Goal: Information Seeking & Learning: Learn about a topic

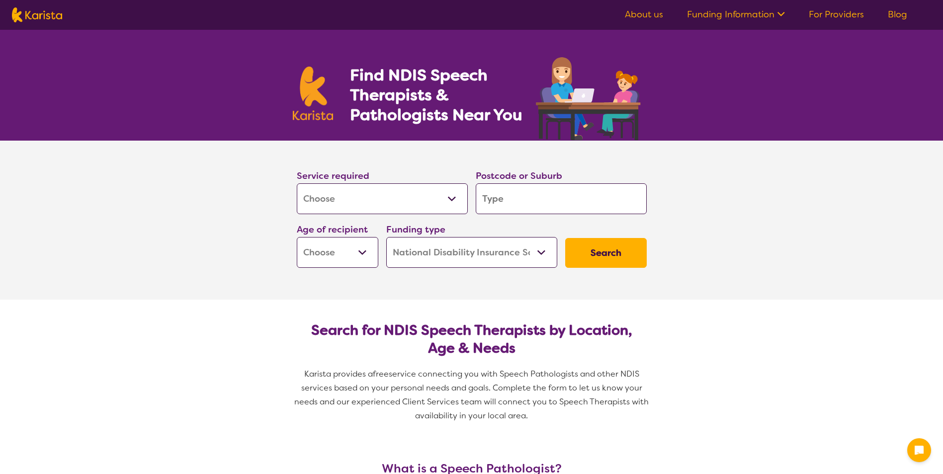
select select "[MEDICAL_DATA]"
select select "NDIS"
select select "[MEDICAL_DATA]"
select select "NDIS"
click at [565, 207] on input "search" at bounding box center [561, 198] width 171 height 31
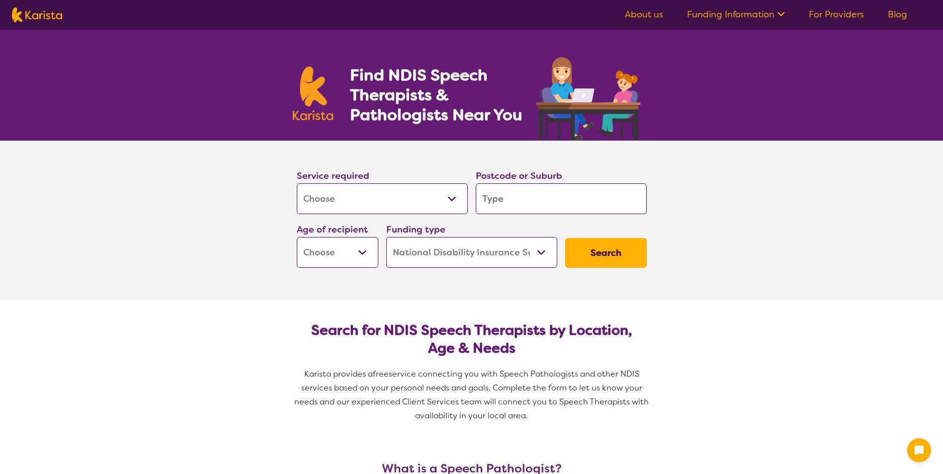
type input "2"
type input "21"
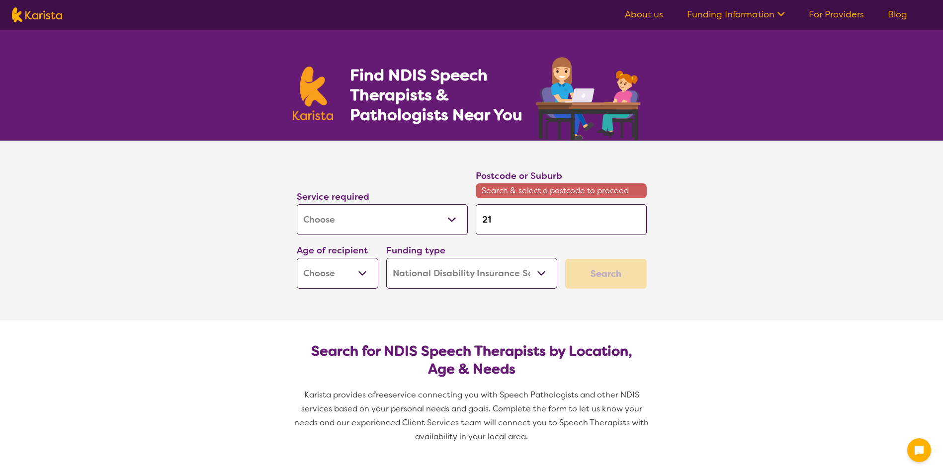
type input "217"
type input "2179"
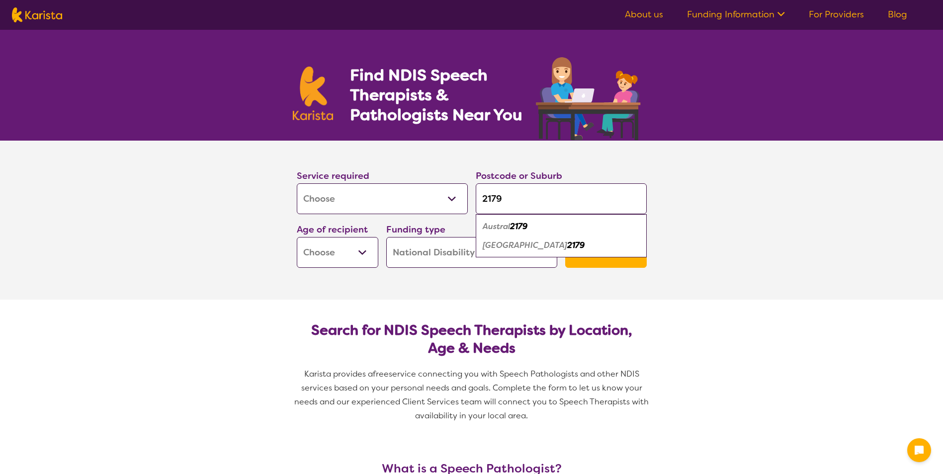
type input "2179"
click at [350, 267] on select "Early Childhood - 0 to 9 Child - 10 to 11 Adolescent - 12 to 17 Adult - 18 to 6…" at bounding box center [338, 252] width 82 height 31
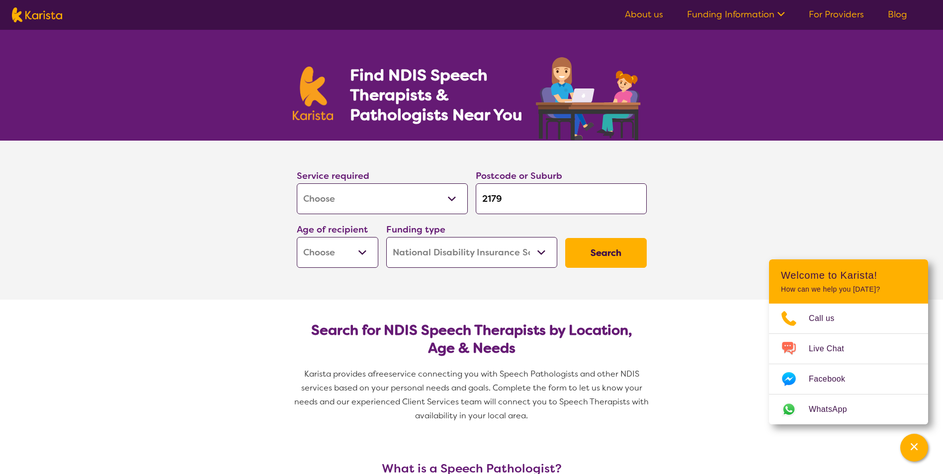
select select "EC"
click at [297, 237] on select "Early Childhood - 0 to 9 Child - 10 to 11 Adolescent - 12 to 17 Adult - 18 to 6…" at bounding box center [338, 252] width 82 height 31
select select "EC"
click at [470, 256] on select "Home Care Package (HCP) National Disability Insurance Scheme (NDIS) I don't know" at bounding box center [471, 252] width 171 height 31
click at [386, 237] on select "Home Care Package (HCP) National Disability Insurance Scheme (NDIS) I don't know" at bounding box center [471, 252] width 171 height 31
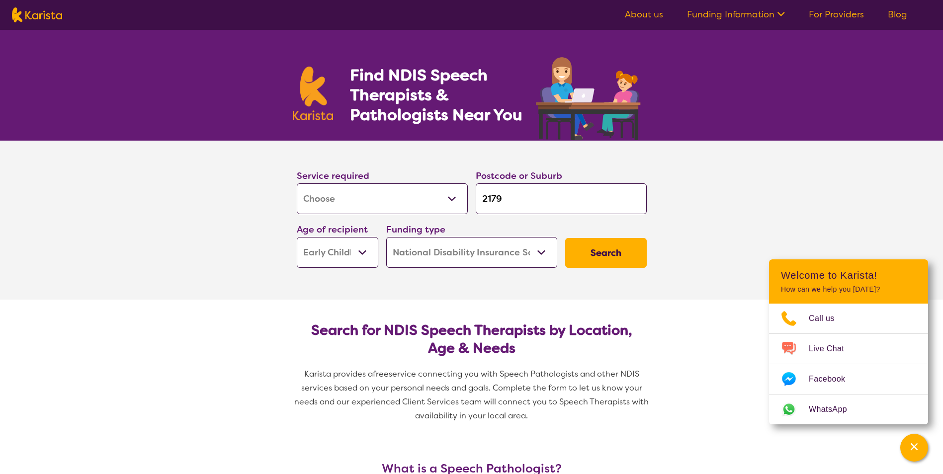
click at [626, 256] on button "Search" at bounding box center [606, 253] width 82 height 30
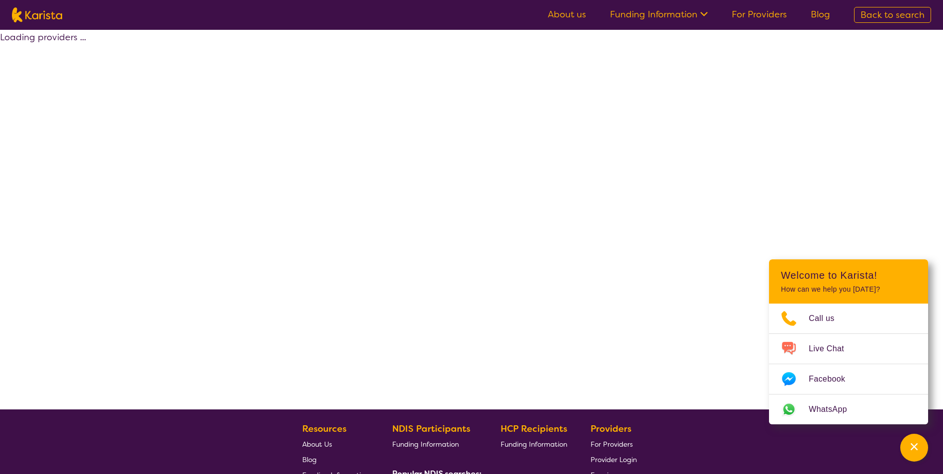
select select "by_score"
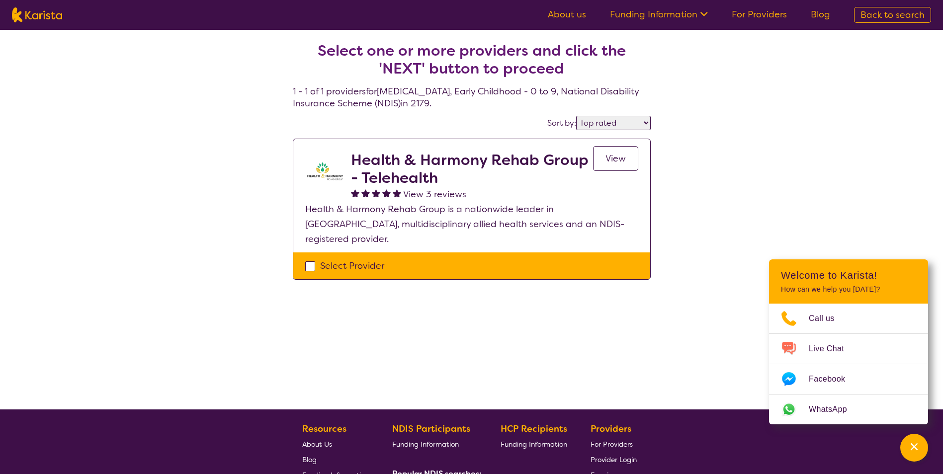
click at [610, 161] on span "View" at bounding box center [616, 159] width 20 height 12
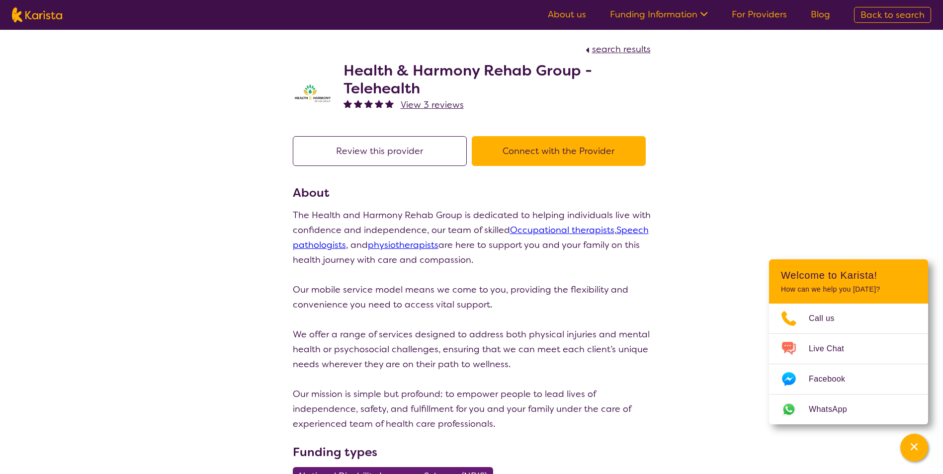
click at [394, 155] on button "Review this provider" at bounding box center [380, 151] width 174 height 30
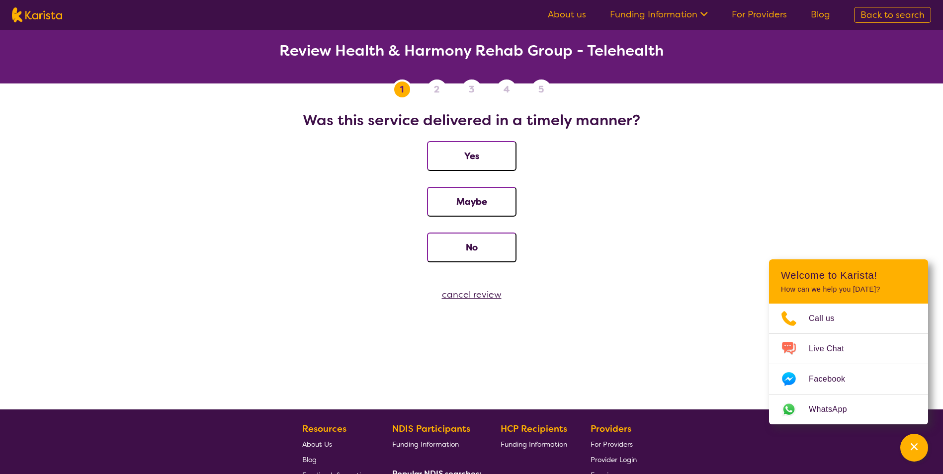
click at [479, 295] on div "cancel review" at bounding box center [471, 294] width 943 height 15
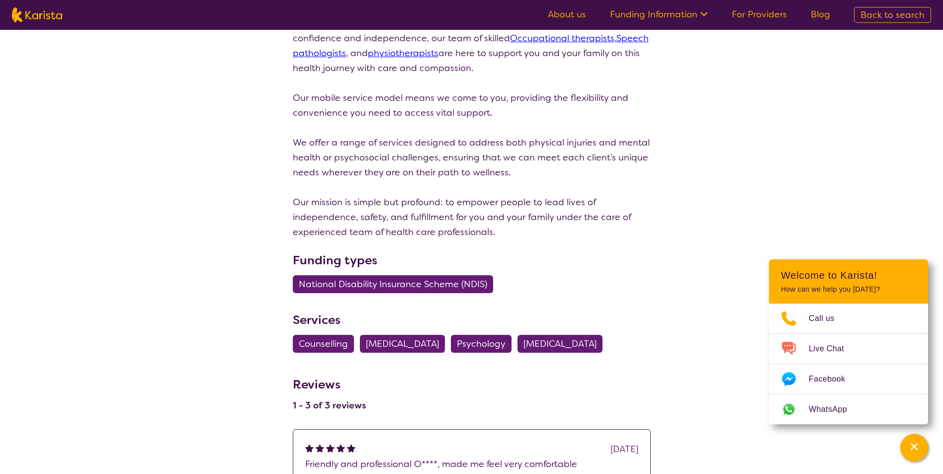
scroll to position [88, 0]
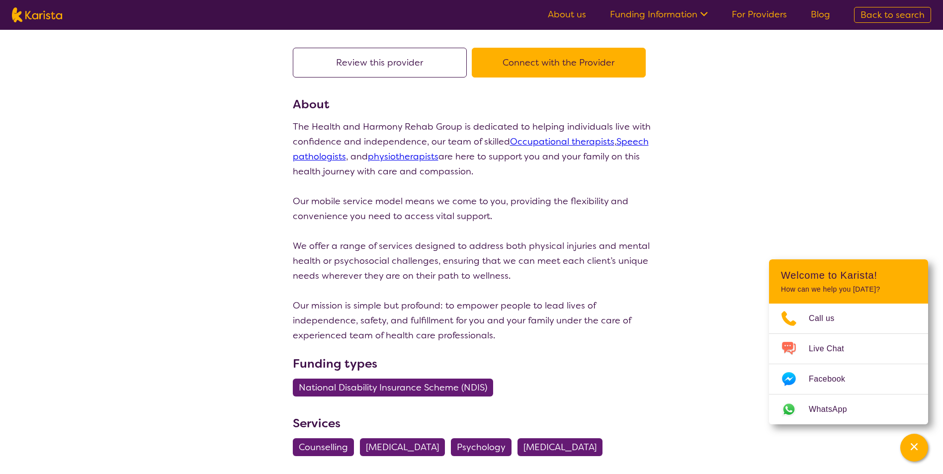
click at [640, 144] on link "Speech pathologists" at bounding box center [471, 149] width 356 height 27
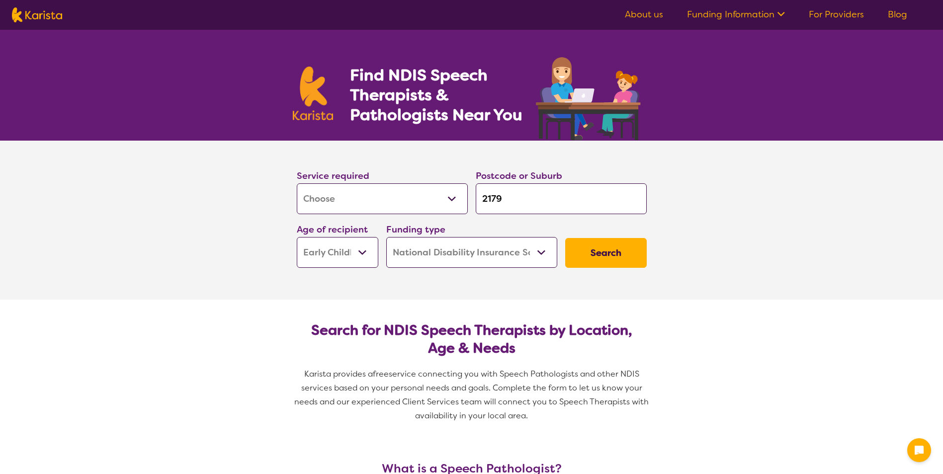
select select "[MEDICAL_DATA]"
select select "EC"
select select "NDIS"
select select "[MEDICAL_DATA]"
select select "EC"
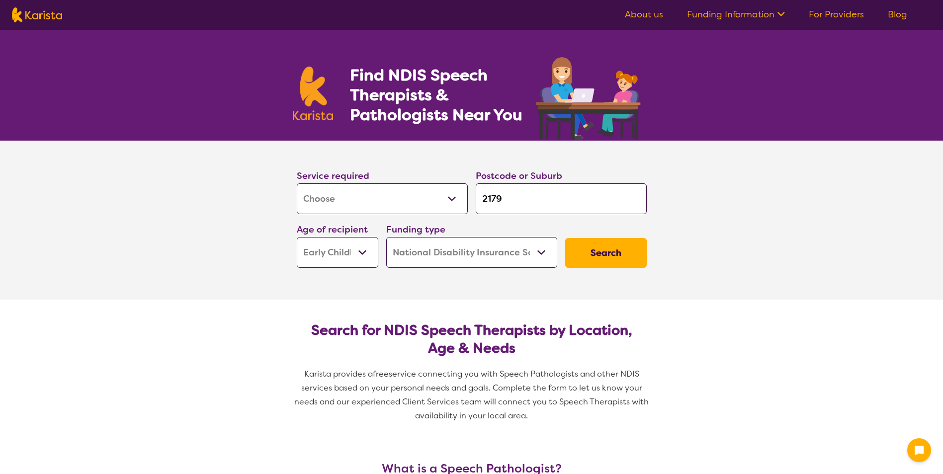
select select "NDIS"
click at [603, 247] on button "Search" at bounding box center [606, 253] width 82 height 30
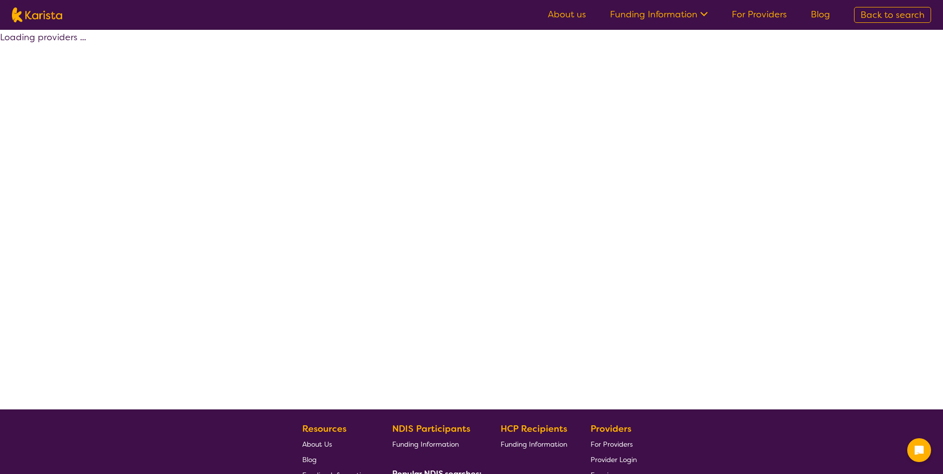
select select "by_score"
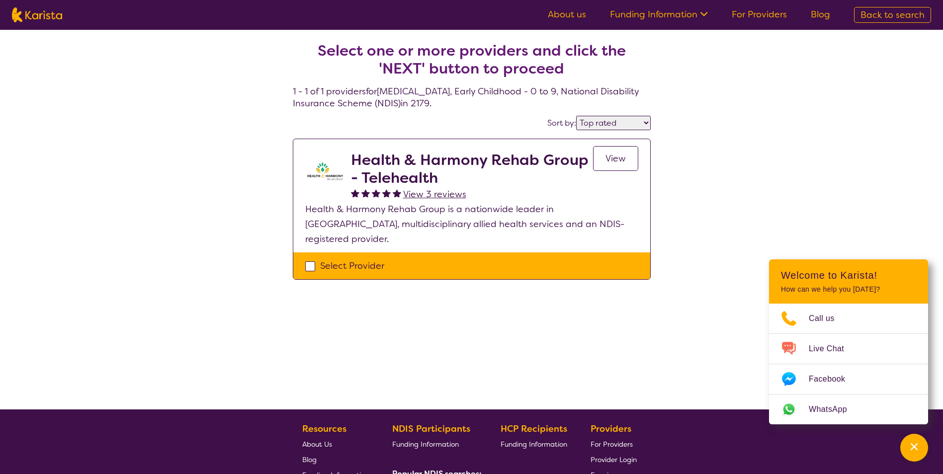
select select "[MEDICAL_DATA]"
select select "EC"
select select "NDIS"
select select "[MEDICAL_DATA]"
select select "EC"
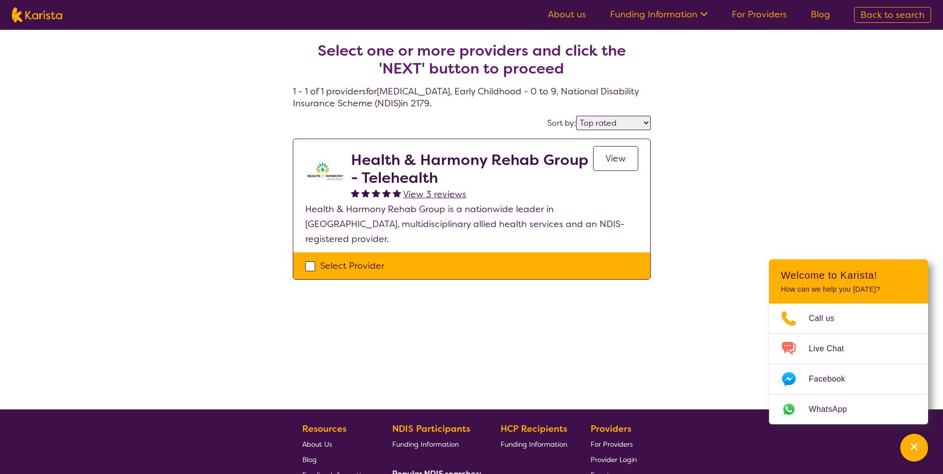
select select "NDIS"
